Goal: Task Accomplishment & Management: Use online tool/utility

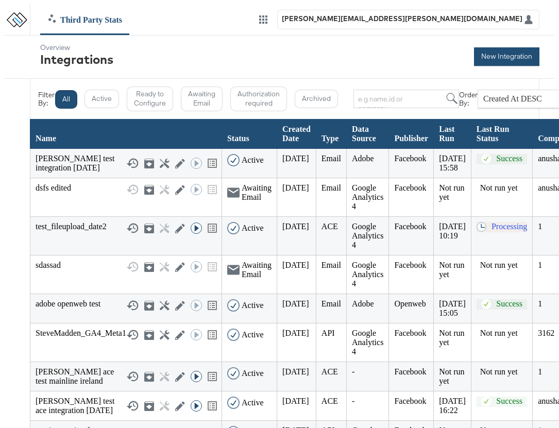
click at [492, 57] on button "New Integration" at bounding box center [506, 56] width 65 height 19
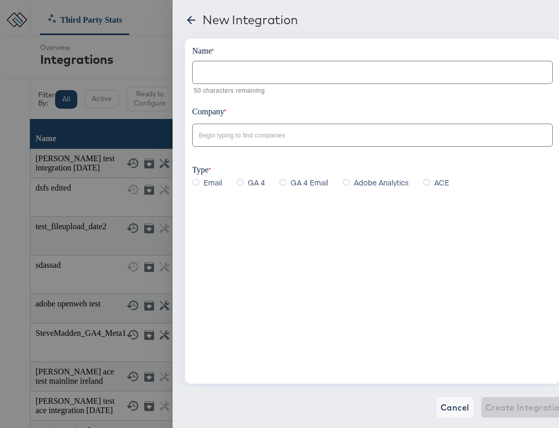
click at [208, 78] on input "text" at bounding box center [373, 68] width 360 height 22
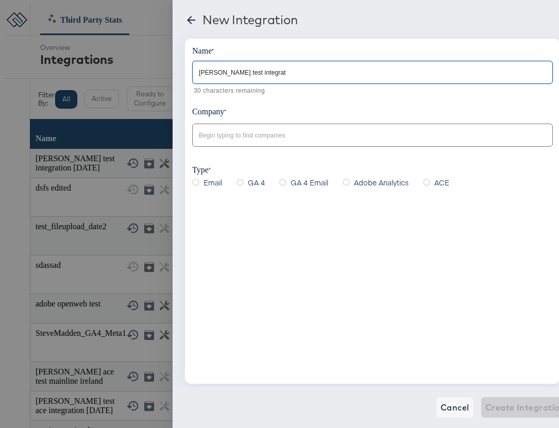
type input "[PERSON_NAME] test integrati"
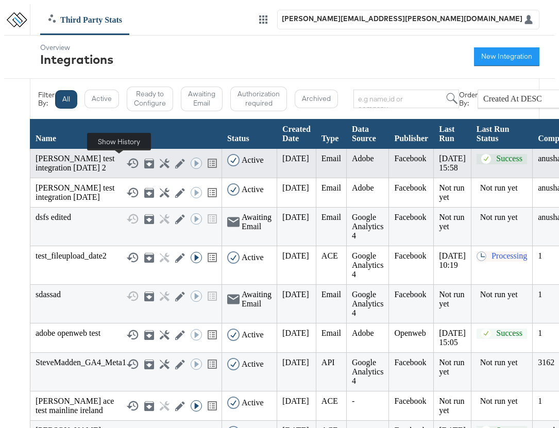
click at [133, 164] on rect at bounding box center [134, 164] width 3 height 2
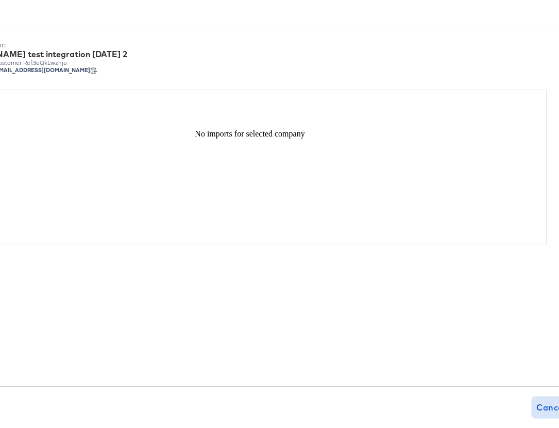
click at [537, 407] on span "Cancel" at bounding box center [551, 407] width 29 height 14
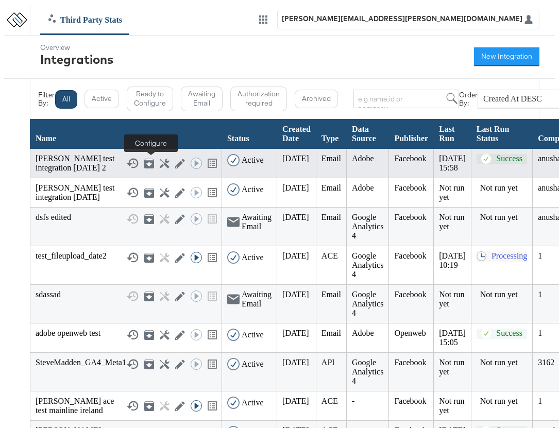
click at [160, 164] on icon at bounding box center [165, 164] width 10 height 10
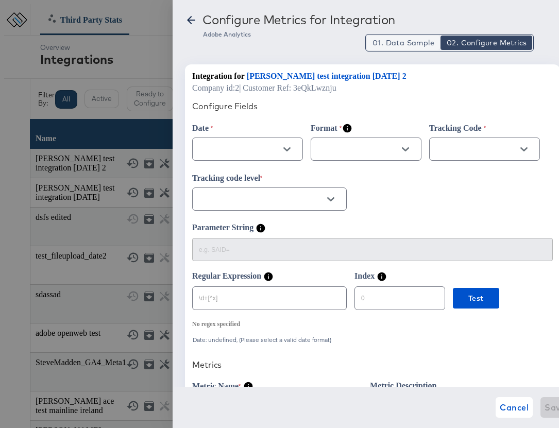
click at [410, 45] on span "01. Data Sample" at bounding box center [404, 43] width 62 height 10
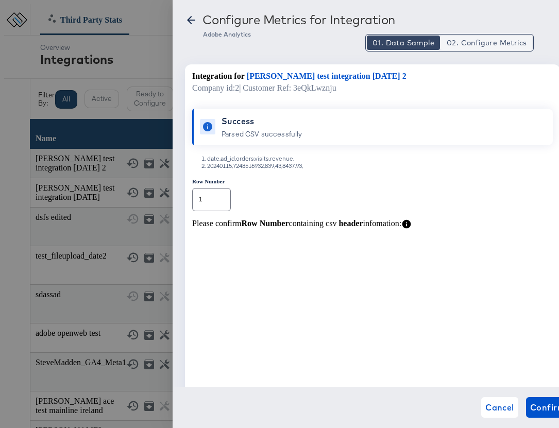
click at [462, 46] on span "02. Configure Metrics" at bounding box center [487, 43] width 80 height 10
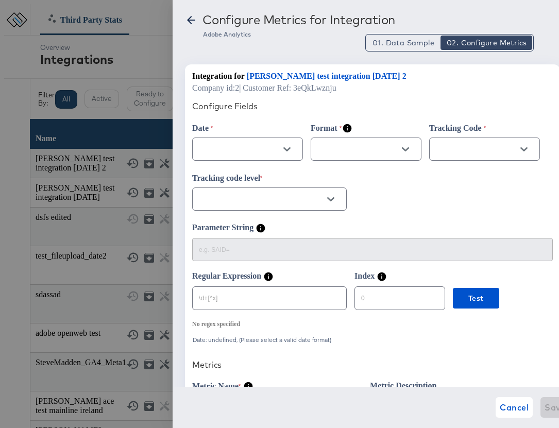
click at [276, 154] on div at bounding box center [287, 149] width 22 height 15
click at [288, 150] on icon "Open" at bounding box center [286, 149] width 7 height 4
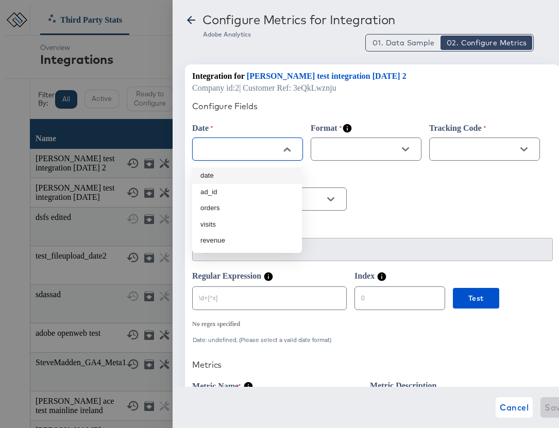
click at [242, 175] on li "date" at bounding box center [247, 175] width 110 height 16
type input "date"
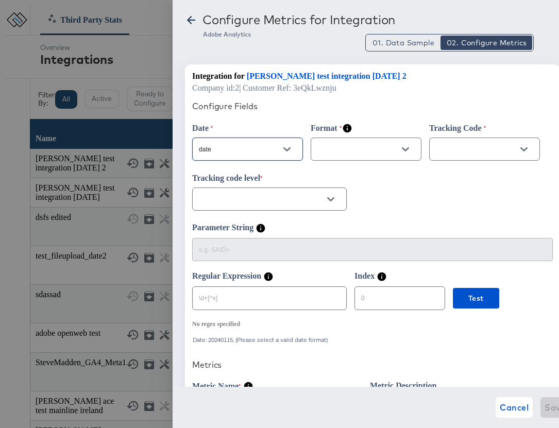
click at [408, 147] on icon "Open" at bounding box center [405, 149] width 7 height 7
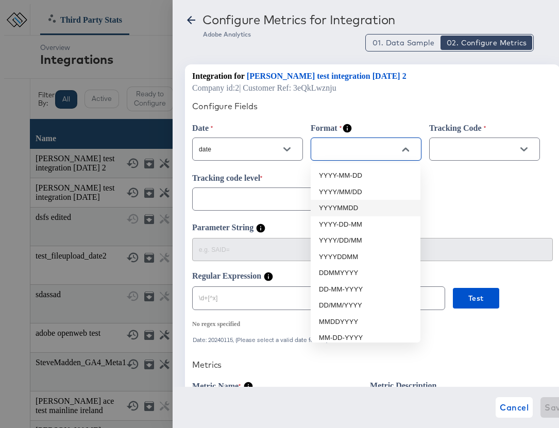
click at [361, 209] on li "YYYYMMDD" at bounding box center [366, 208] width 110 height 16
type input "YYYYMMDD"
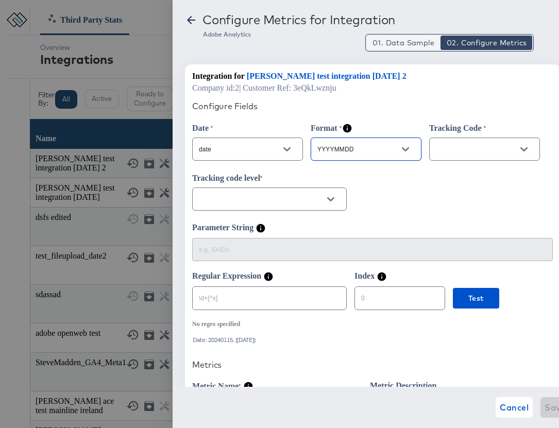
click at [411, 41] on span "01. Data Sample" at bounding box center [404, 43] width 62 height 10
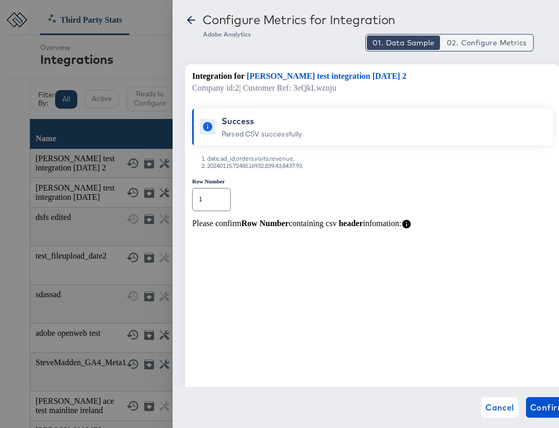
click at [476, 38] on span "02. Configure Metrics" at bounding box center [487, 43] width 80 height 10
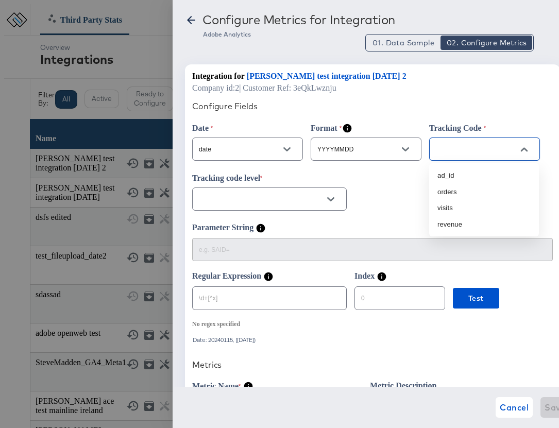
drag, startPoint x: 456, startPoint y: 147, endPoint x: 449, endPoint y: 142, distance: 8.9
click at [456, 146] on input "text" at bounding box center [477, 150] width 86 height 12
click at [460, 177] on li "ad_id" at bounding box center [484, 175] width 110 height 16
type input "ad_id"
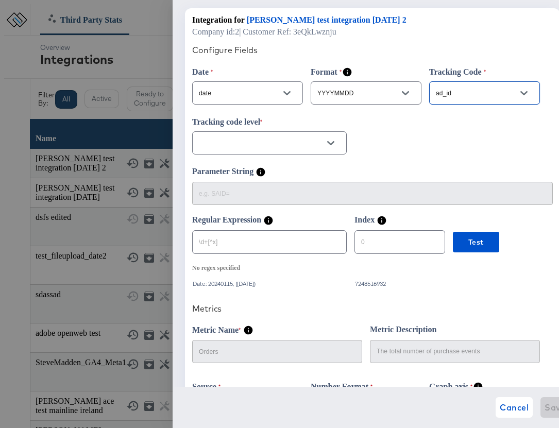
scroll to position [57, 0]
click at [332, 142] on icon "Open" at bounding box center [330, 142] width 7 height 7
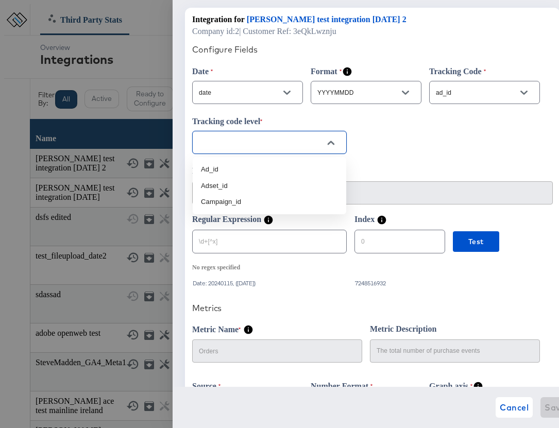
scroll to position [0, 0]
click at [240, 165] on li "Ad_id" at bounding box center [270, 169] width 154 height 16
type input "Ad_id"
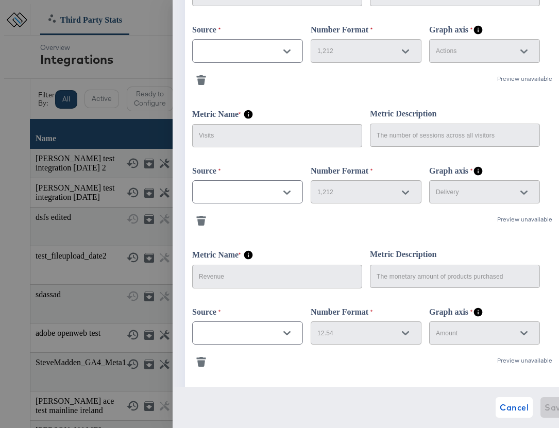
scroll to position [416, 0]
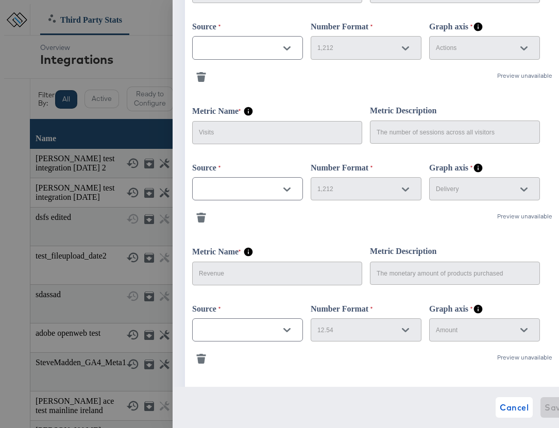
click at [288, 52] on icon "Open" at bounding box center [286, 48] width 7 height 7
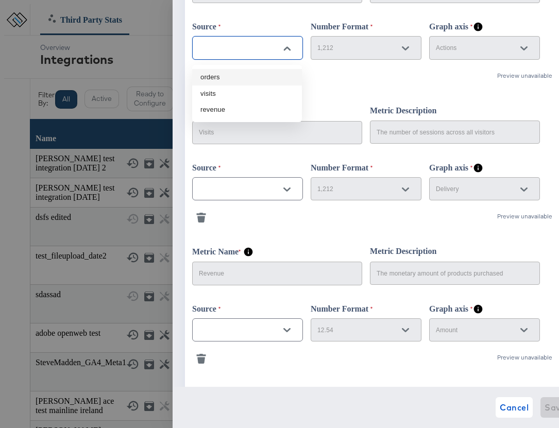
click at [242, 79] on li "orders" at bounding box center [247, 77] width 110 height 16
type input "orders"
click at [289, 193] on icon "Open" at bounding box center [286, 189] width 7 height 7
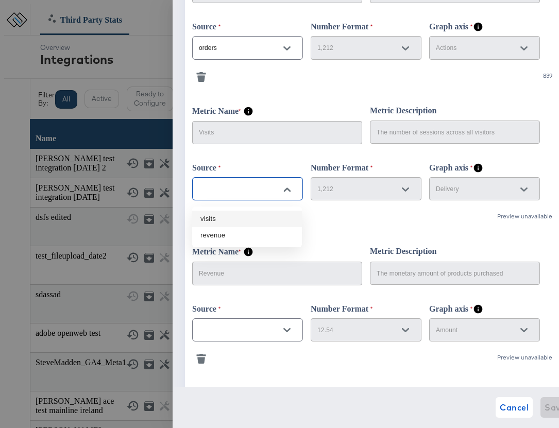
click at [256, 216] on li "visits" at bounding box center [247, 219] width 110 height 16
type input "visits"
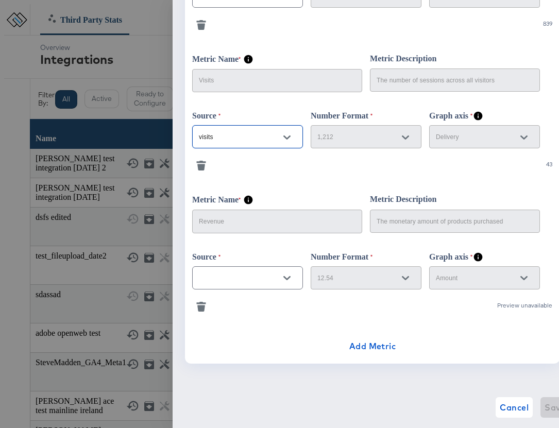
click at [288, 277] on icon "Open" at bounding box center [286, 278] width 7 height 7
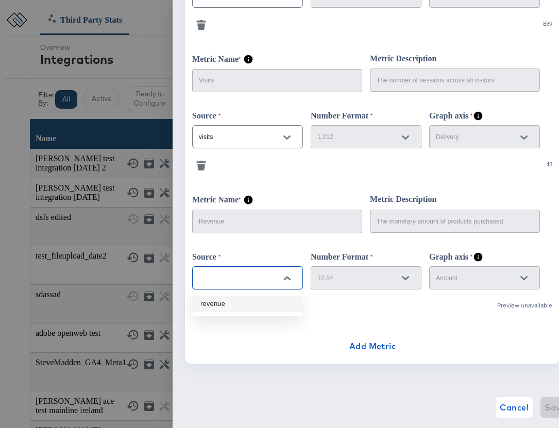
click at [253, 303] on li "revenue" at bounding box center [247, 304] width 110 height 16
type input "revenue"
click at [545, 403] on span "Save" at bounding box center [555, 407] width 21 height 14
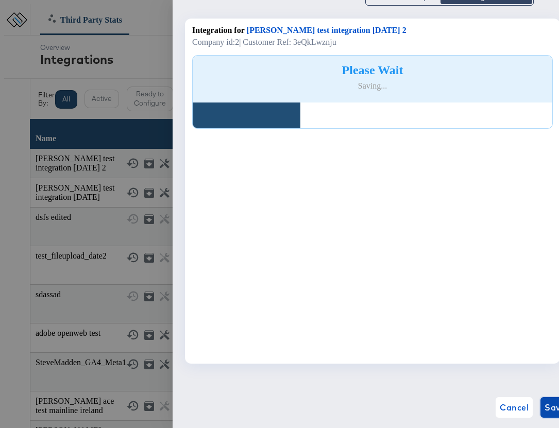
scroll to position [31, 0]
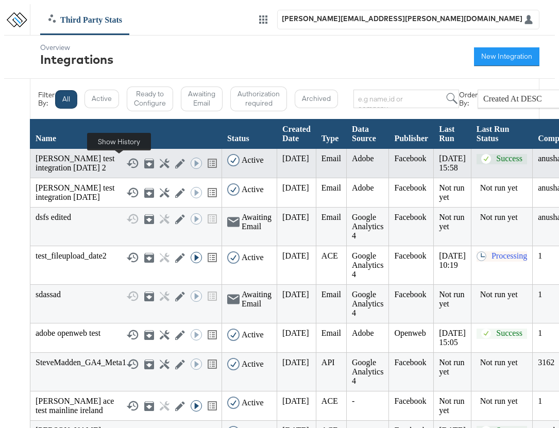
click at [126, 163] on icon at bounding box center [132, 163] width 12 height 12
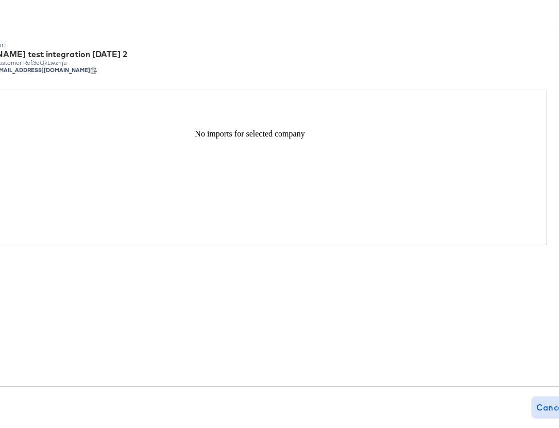
click at [537, 407] on span "Cancel" at bounding box center [551, 407] width 29 height 14
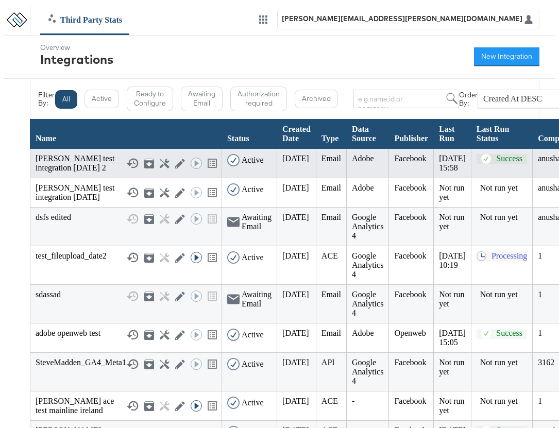
click at [67, 161] on div "anusha test integration 11 sep 2 Show History Archive Configure Edit Integratio…" at bounding box center [126, 163] width 181 height 19
click at [127, 162] on icon at bounding box center [133, 164] width 12 height 10
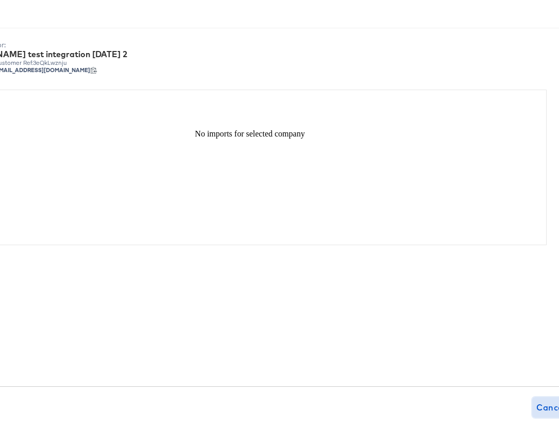
click at [537, 411] on span "Cancel" at bounding box center [551, 407] width 29 height 14
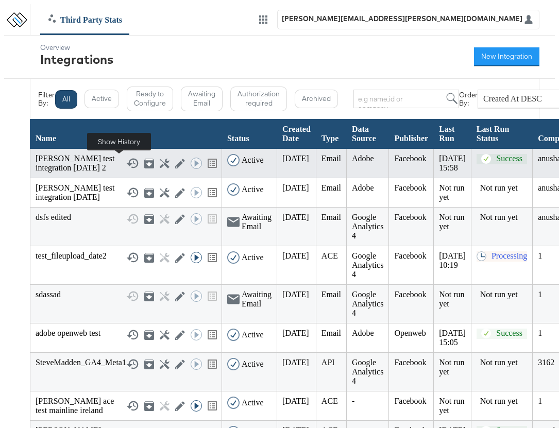
click at [126, 163] on icon at bounding box center [132, 163] width 12 height 12
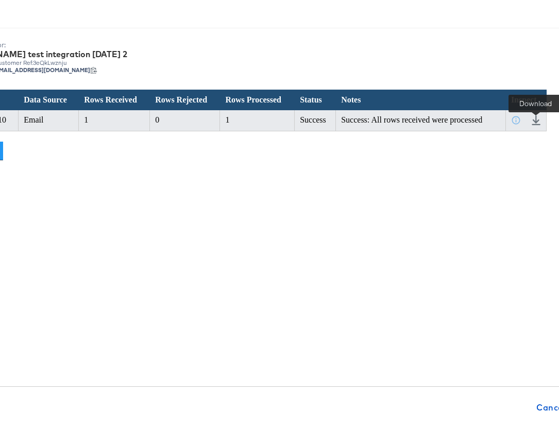
click at [541, 121] on icon at bounding box center [536, 120] width 10 height 10
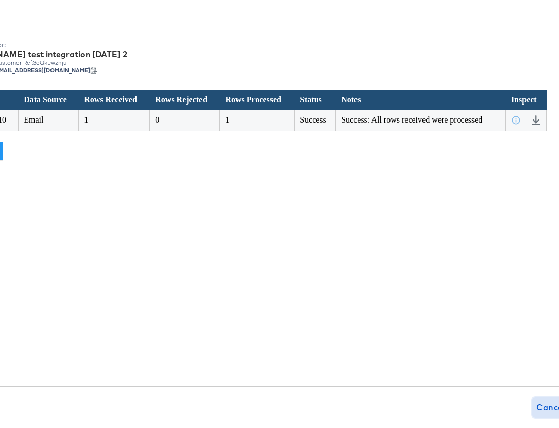
click at [538, 405] on span "Cancel" at bounding box center [551, 407] width 29 height 14
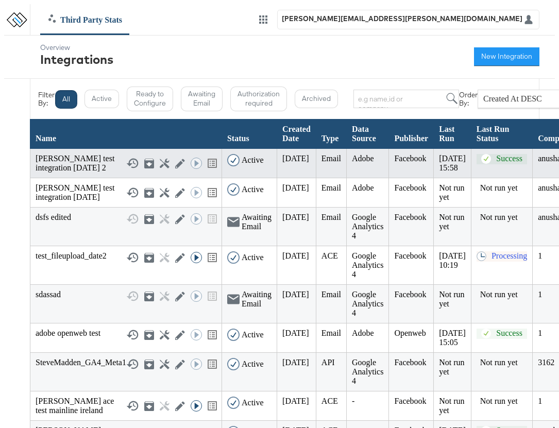
click at [175, 167] on icon at bounding box center [180, 164] width 10 height 10
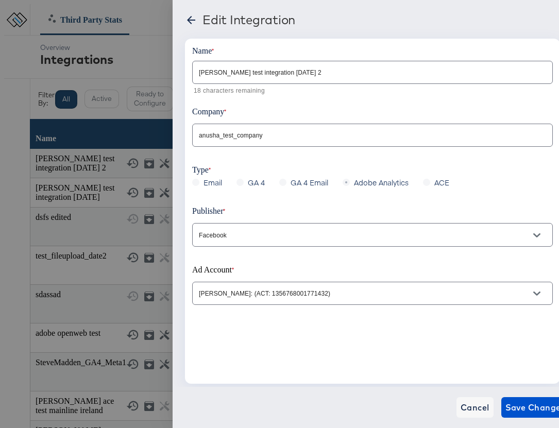
click at [303, 72] on input "anusha test integration 11 sep 2" at bounding box center [373, 68] width 360 height 22
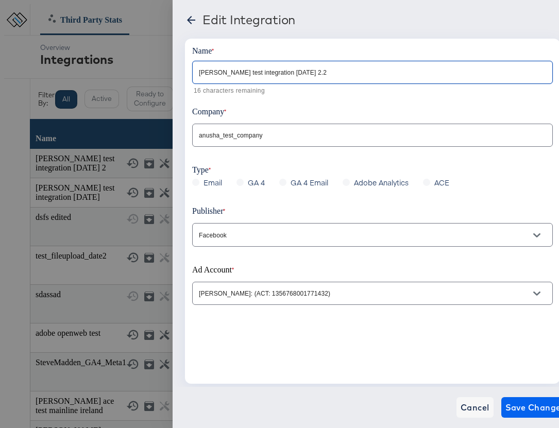
type input "anusha test integration 11 sep 2.2"
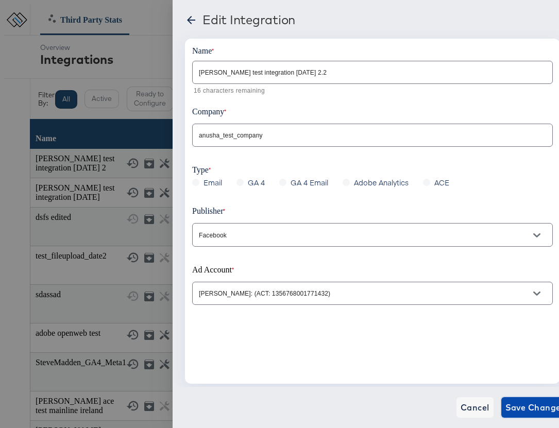
click at [528, 413] on span "Save Changes" at bounding box center [536, 407] width 60 height 14
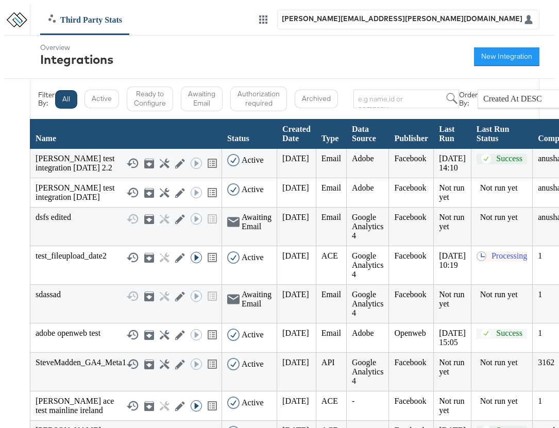
scroll to position [189, 0]
